Goal: Information Seeking & Learning: Understand process/instructions

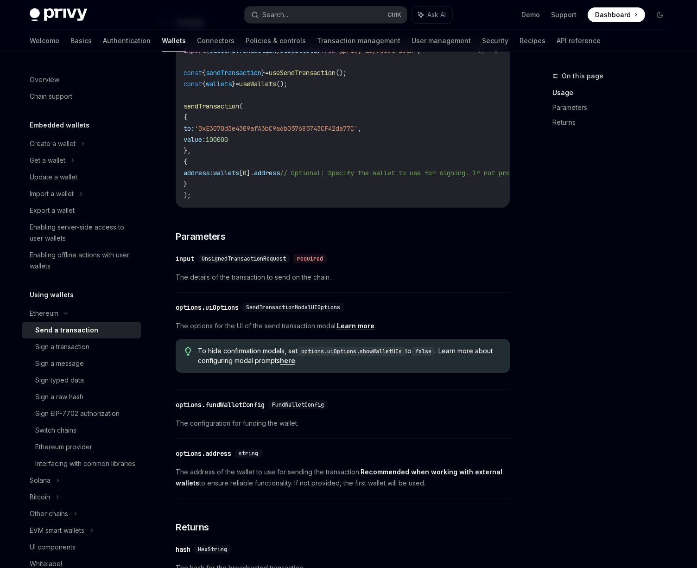
scroll to position [382, 0]
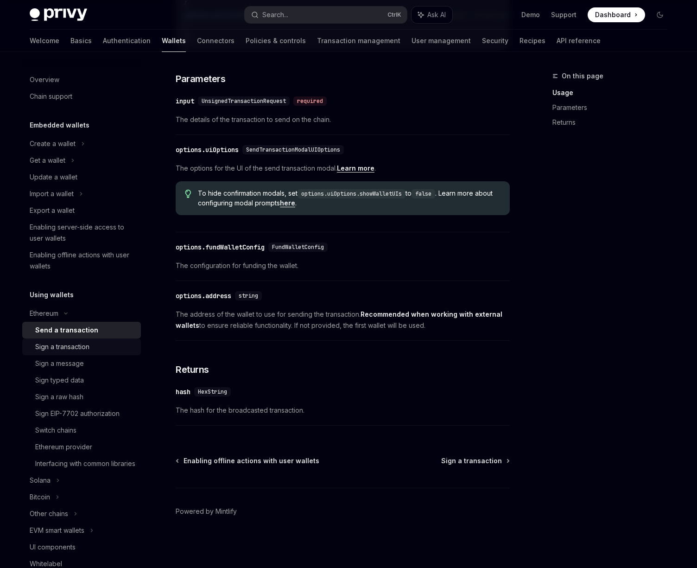
click at [83, 349] on div "Sign a transaction" at bounding box center [62, 346] width 54 height 11
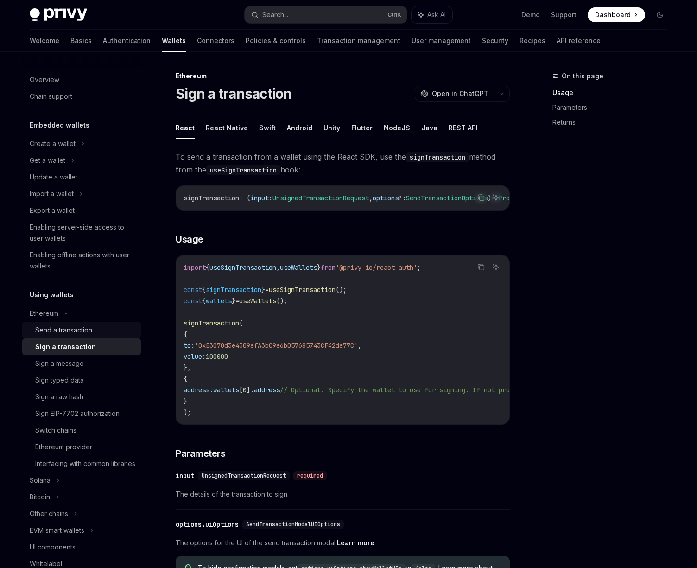
click at [93, 334] on div "Send a transaction" at bounding box center [85, 330] width 100 height 11
click at [73, 329] on div "Send a transaction" at bounding box center [66, 330] width 63 height 11
type textarea "*"
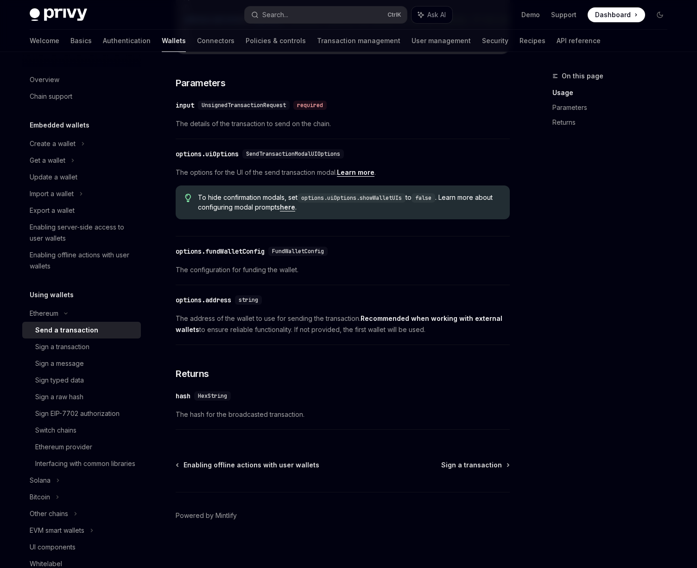
scroll to position [382, 0]
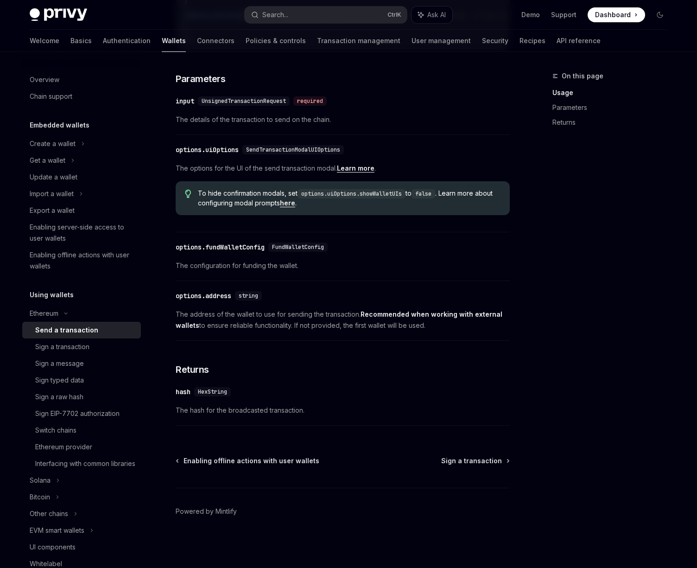
click at [222, 97] on span "UnsignedTransactionRequest" at bounding box center [244, 100] width 84 height 7
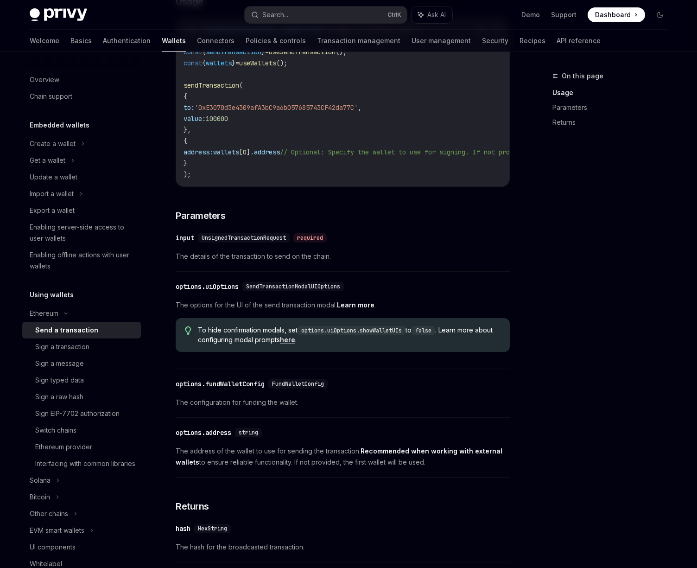
scroll to position [215, 0]
